Goal: Information Seeking & Learning: Learn about a topic

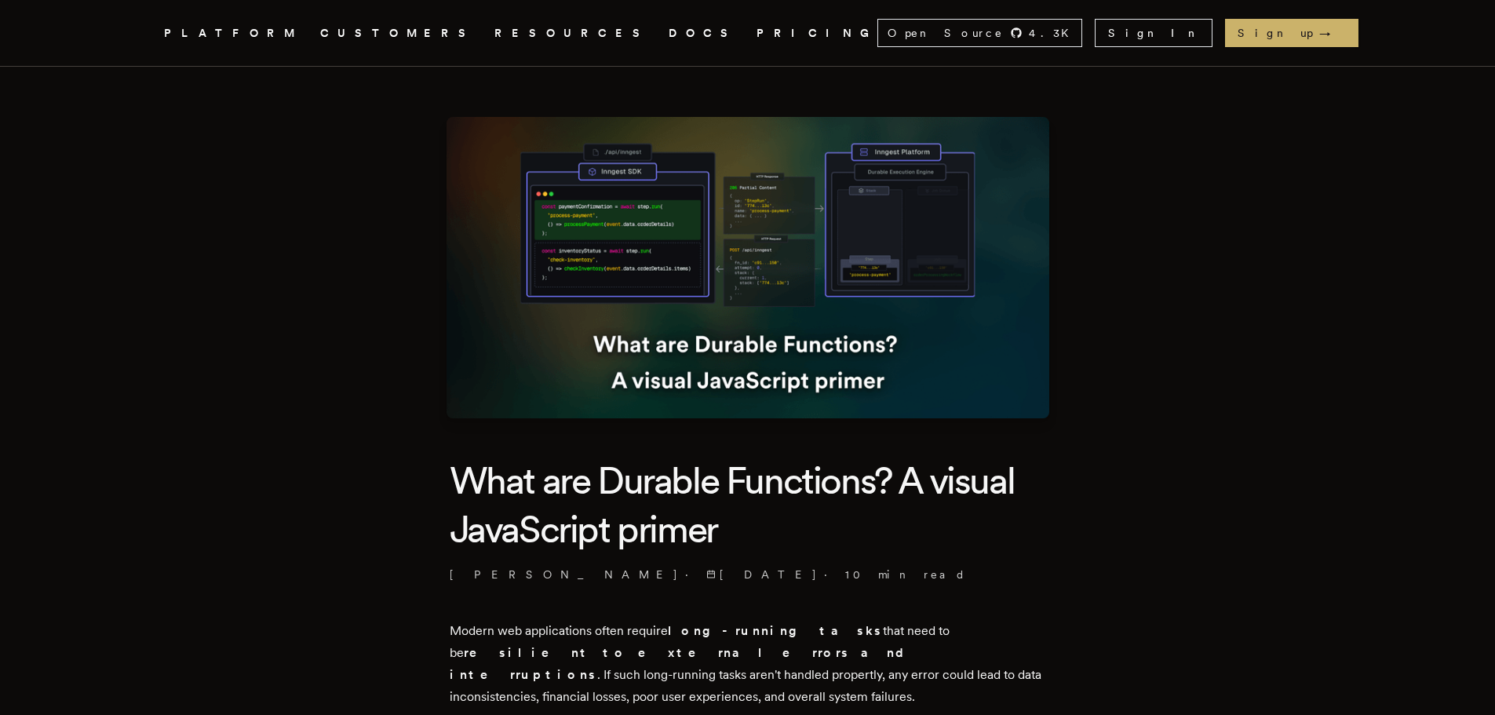
click at [654, 143] on img at bounding box center [747, 267] width 603 height 301
click at [634, 231] on img at bounding box center [747, 267] width 603 height 301
click at [793, 217] on img at bounding box center [747, 267] width 603 height 301
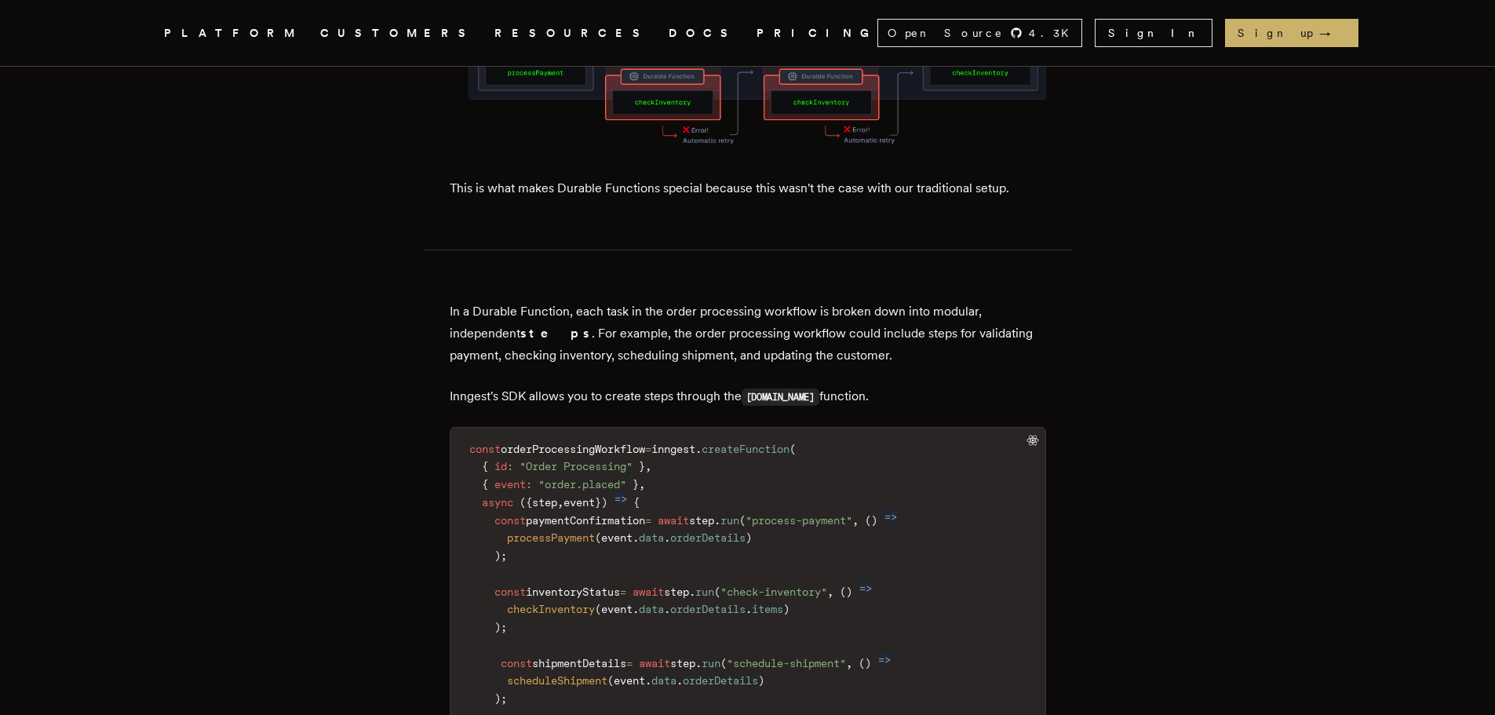
scroll to position [2354, 0]
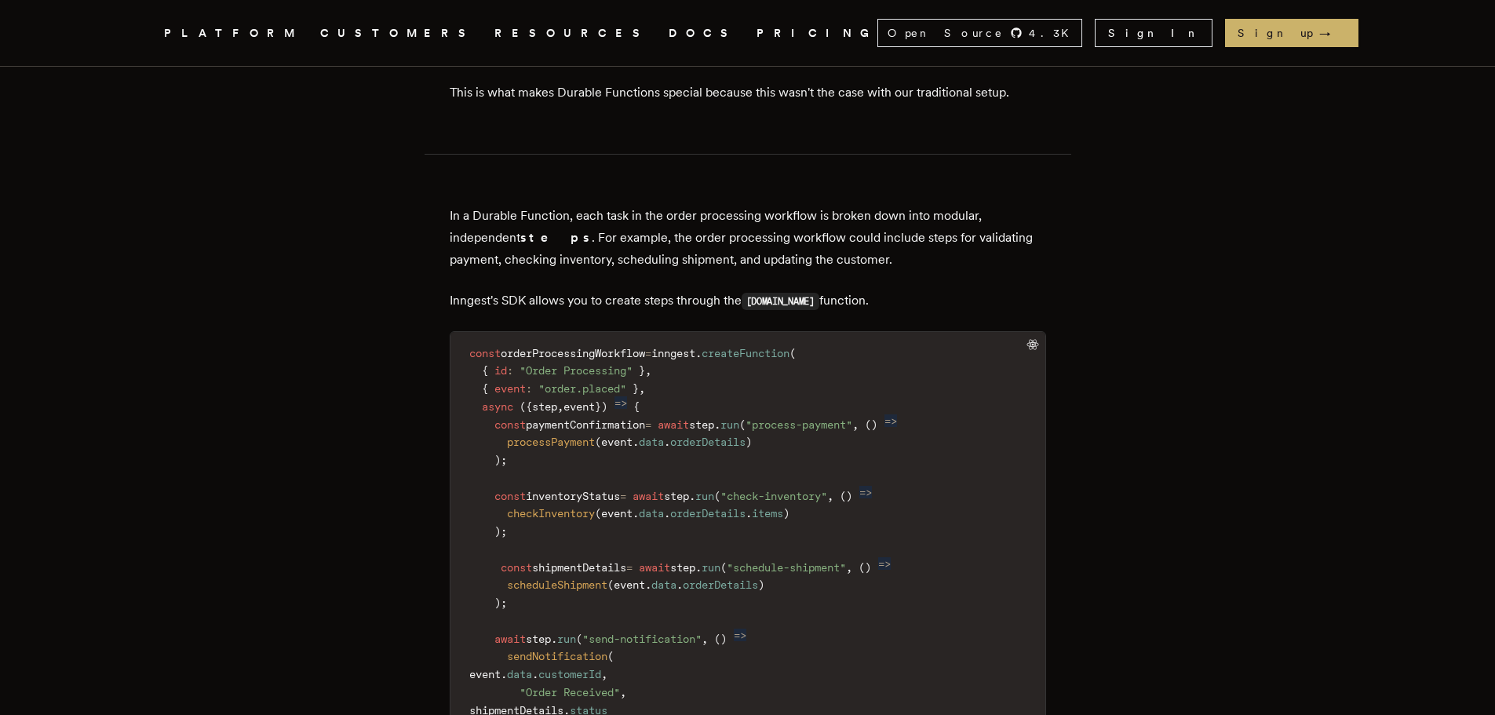
click at [560, 435] on span "processPayment" at bounding box center [551, 441] width 88 height 13
click at [558, 507] on span "checkInventory" at bounding box center [551, 513] width 88 height 13
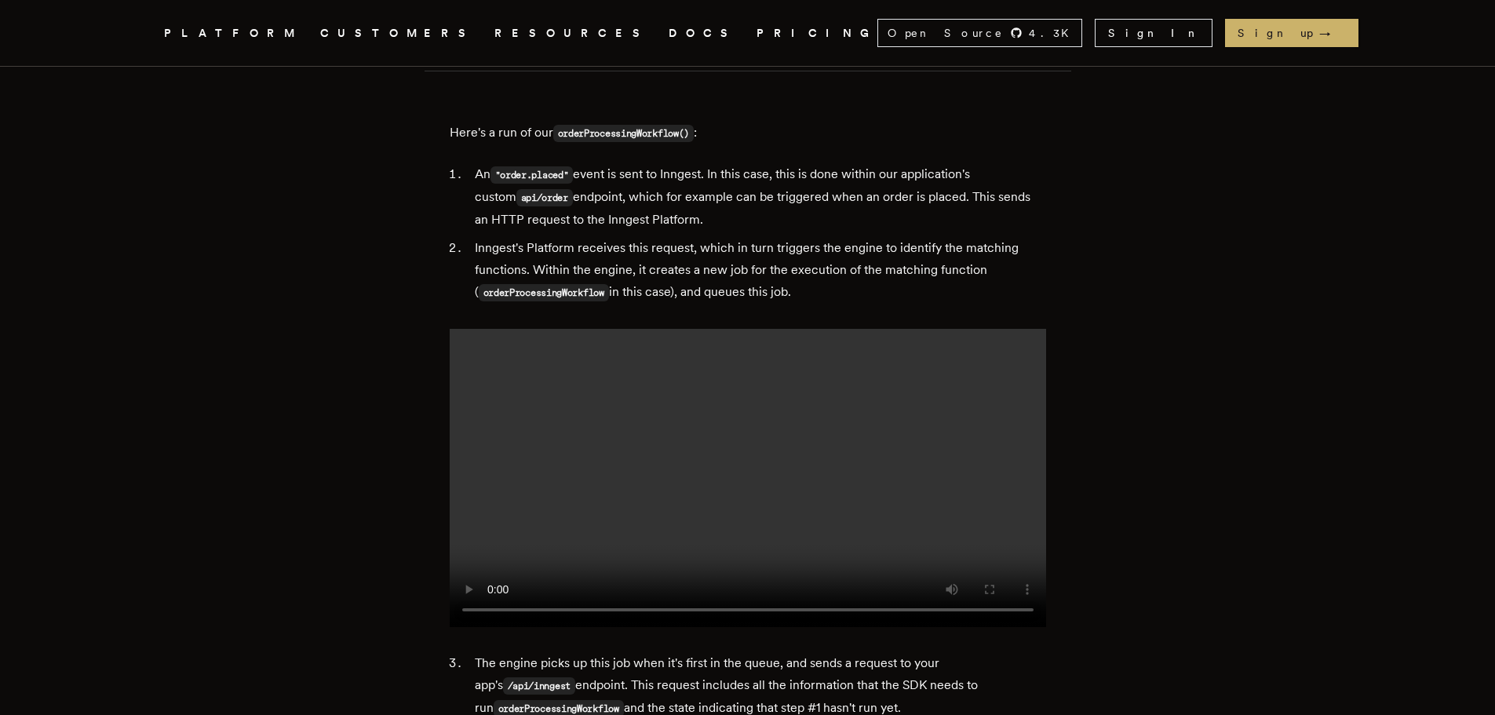
scroll to position [5336, 0]
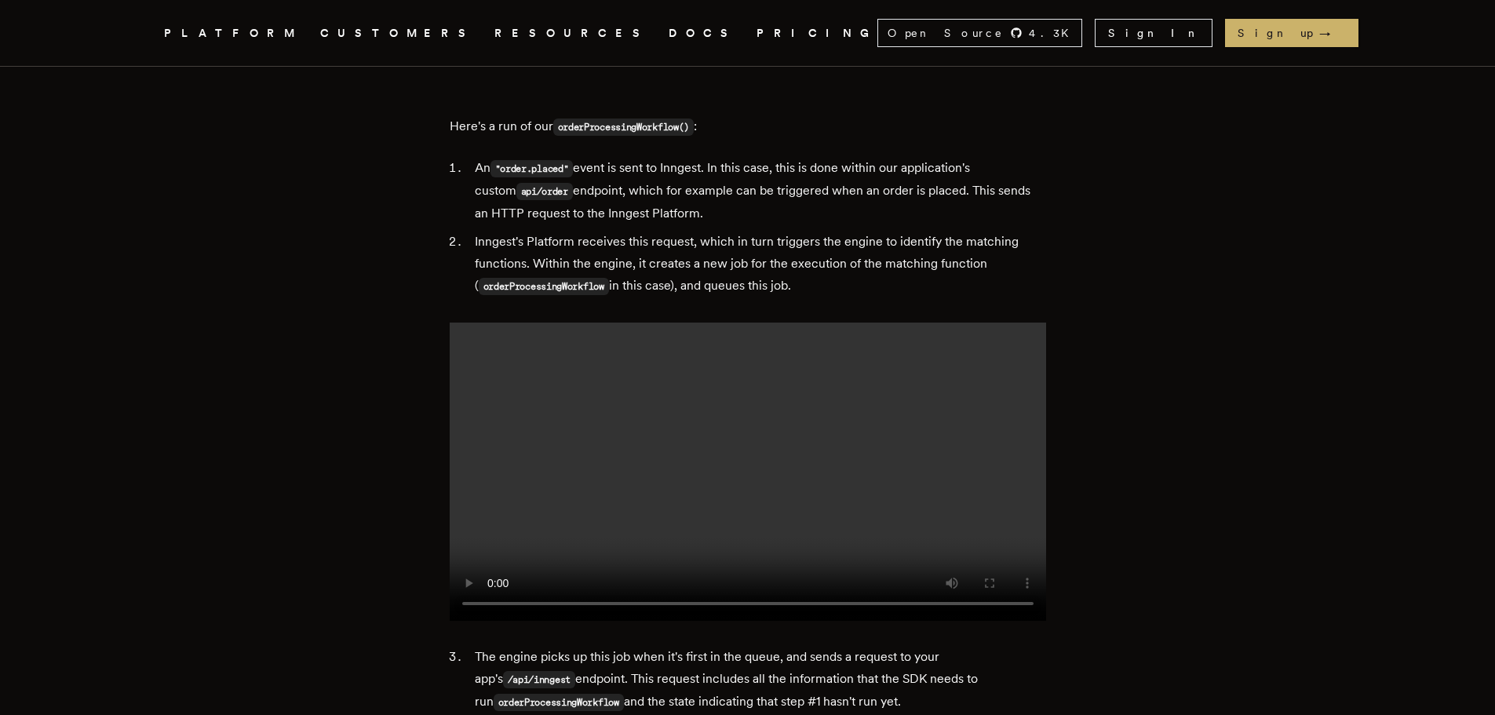
click at [871, 322] on video at bounding box center [748, 471] width 596 height 298
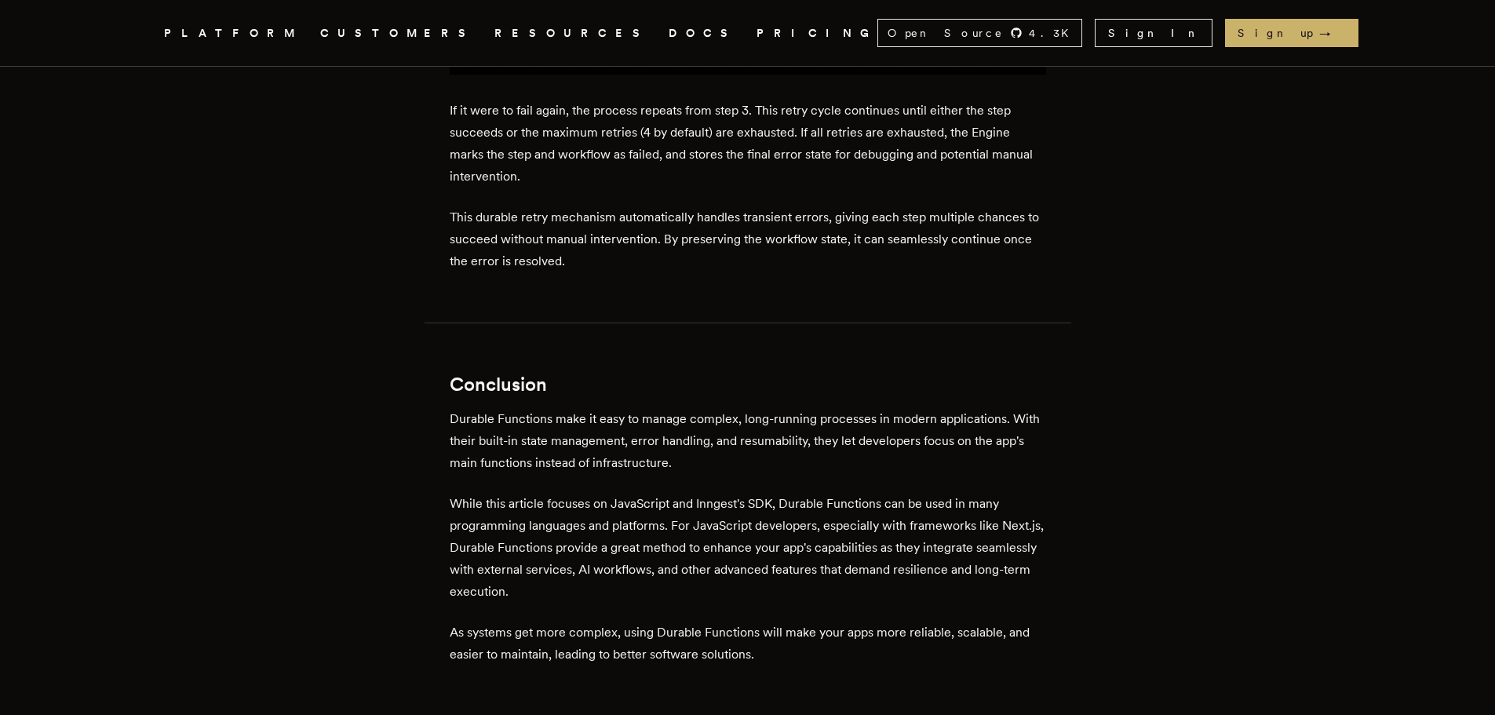
scroll to position [8766, 0]
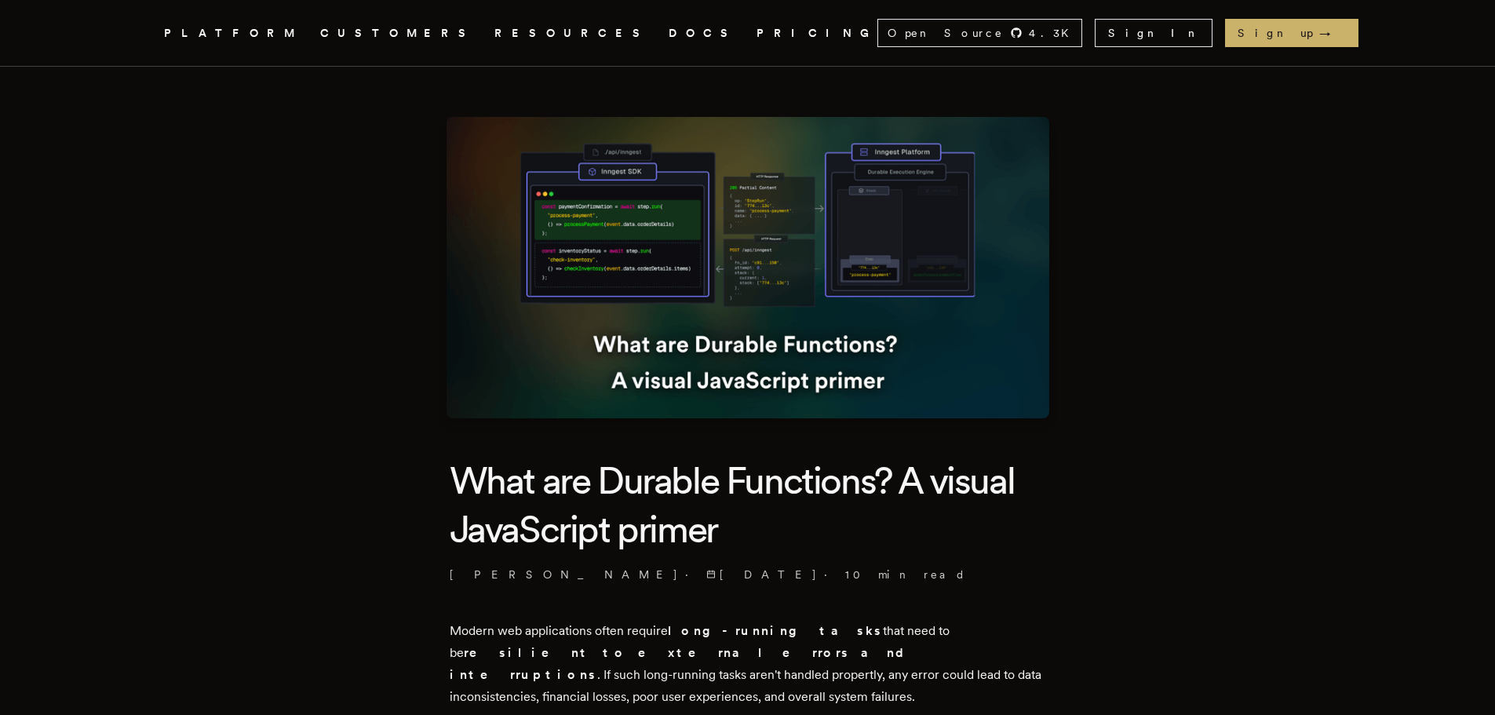
click at [756, 37] on link "PRICING" at bounding box center [816, 34] width 121 height 20
